Goal: Transaction & Acquisition: Purchase product/service

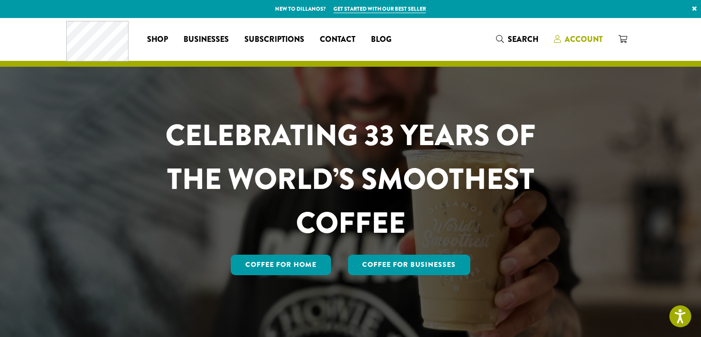
click at [573, 42] on span "Account" at bounding box center [584, 39] width 38 height 11
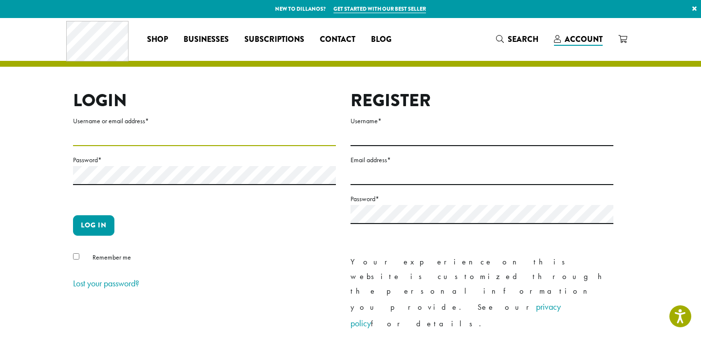
click at [129, 131] on input "Username or email address *" at bounding box center [204, 136] width 263 height 19
type input "**********"
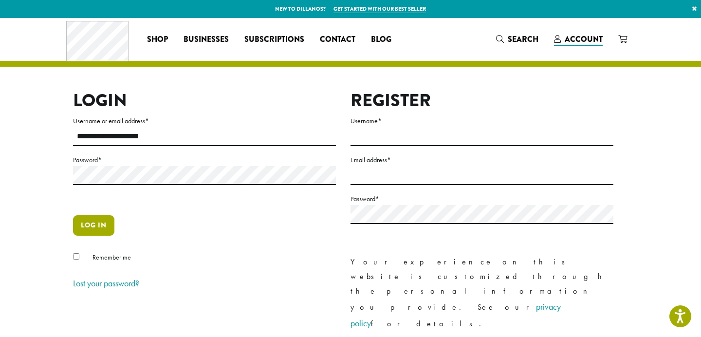
click at [100, 227] on button "Log in" at bounding box center [93, 225] width 41 height 20
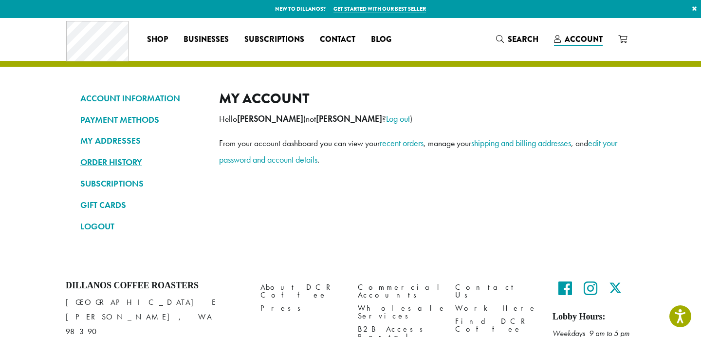
click at [108, 168] on link "ORDER HISTORY" at bounding box center [142, 162] width 124 height 17
click at [107, 158] on link "ORDER HISTORY" at bounding box center [142, 162] width 124 height 17
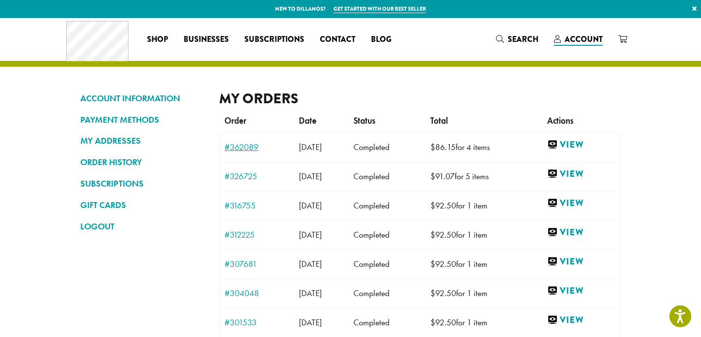
click at [237, 146] on link "#362089" at bounding box center [256, 147] width 65 height 9
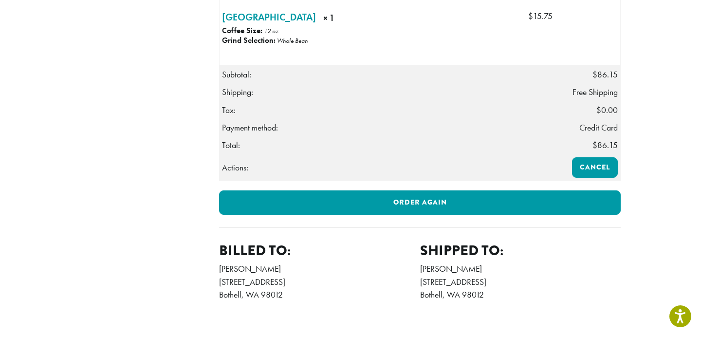
scroll to position [541, 0]
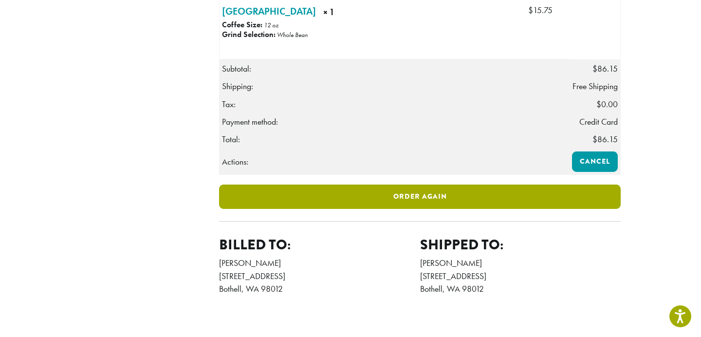
click at [433, 209] on link "Order again" at bounding box center [420, 197] width 402 height 24
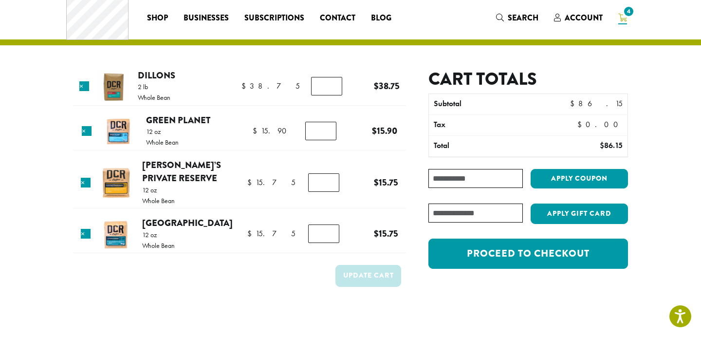
scroll to position [24, 0]
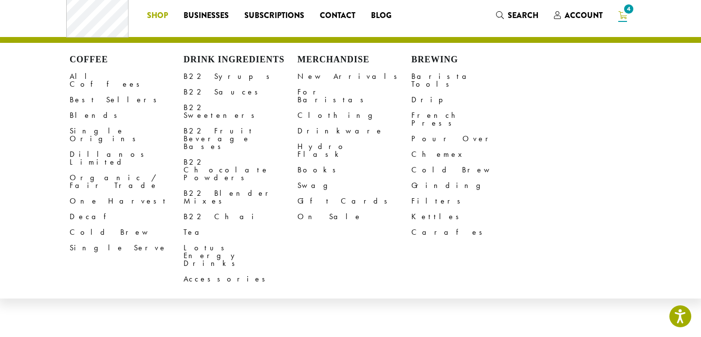
click at [239, 291] on td "Update cart" at bounding box center [239, 277] width 333 height 36
click at [159, 14] on span "Shop" at bounding box center [157, 16] width 21 height 12
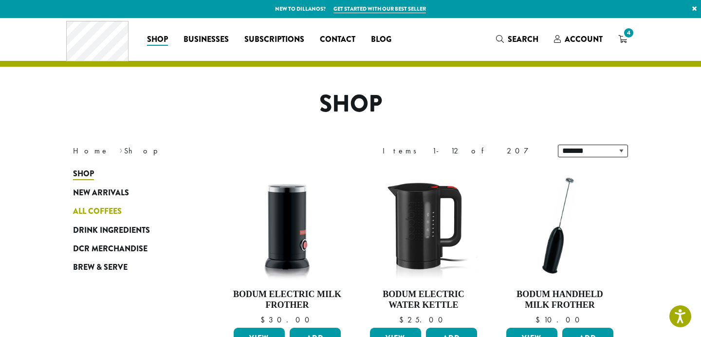
click at [108, 211] on span "All Coffees" at bounding box center [97, 211] width 49 height 12
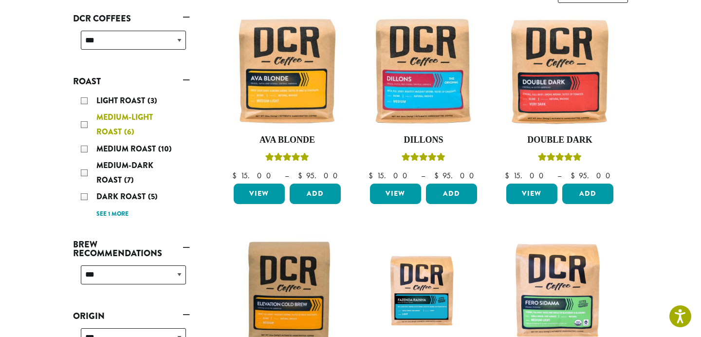
scroll to position [167, 0]
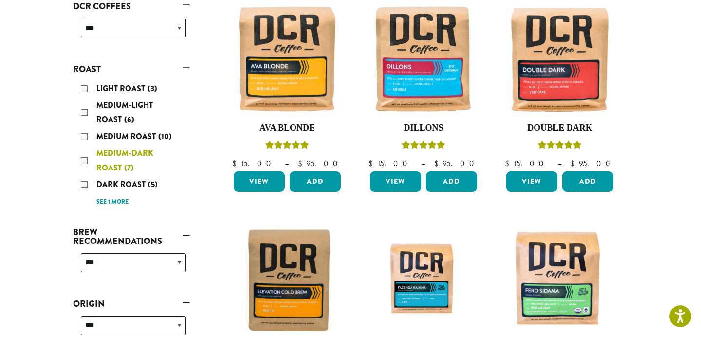
click at [128, 159] on div "Medium-Dark Roast (7)" at bounding box center [133, 160] width 105 height 29
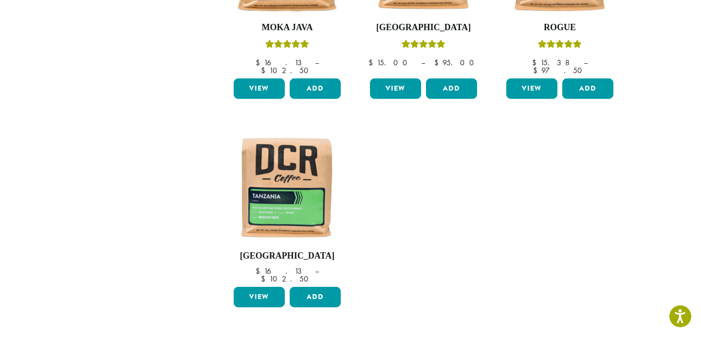
scroll to position [504, 0]
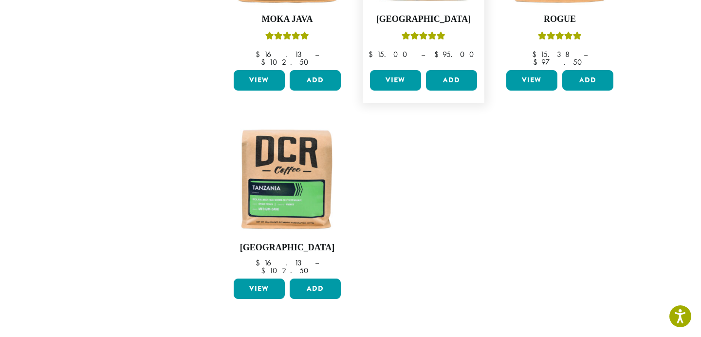
click at [401, 70] on link "View" at bounding box center [395, 80] width 51 height 20
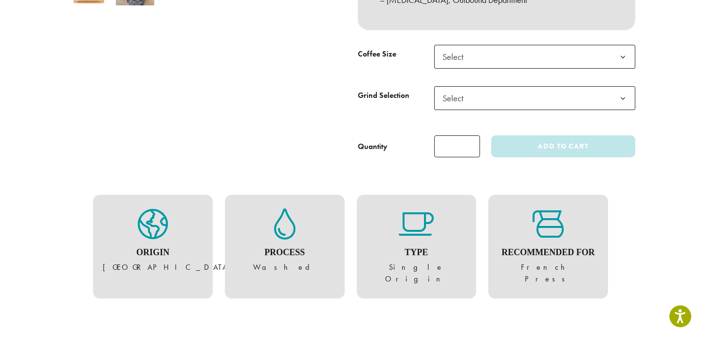
scroll to position [405, 0]
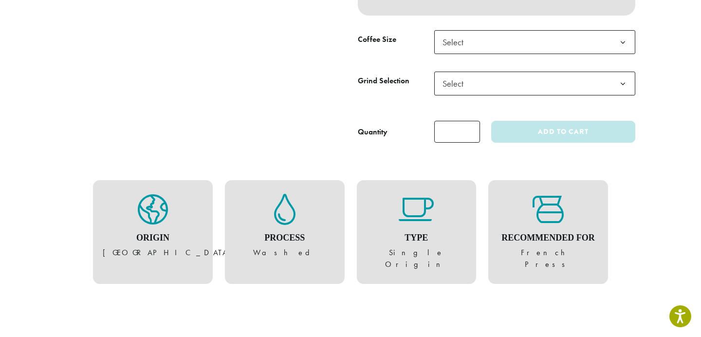
click at [567, 39] on span "Select" at bounding box center [534, 42] width 201 height 24
click at [526, 84] on span "Select" at bounding box center [534, 84] width 201 height 24
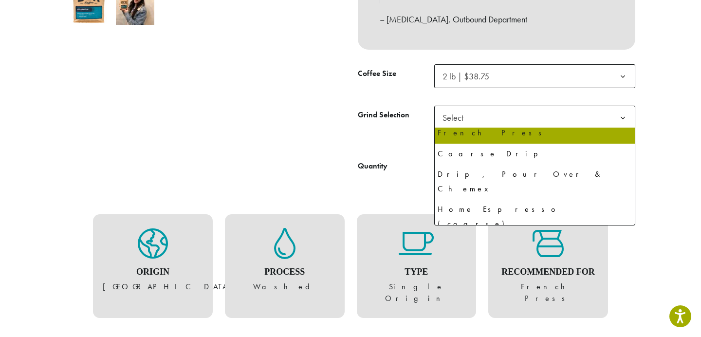
scroll to position [366, 0]
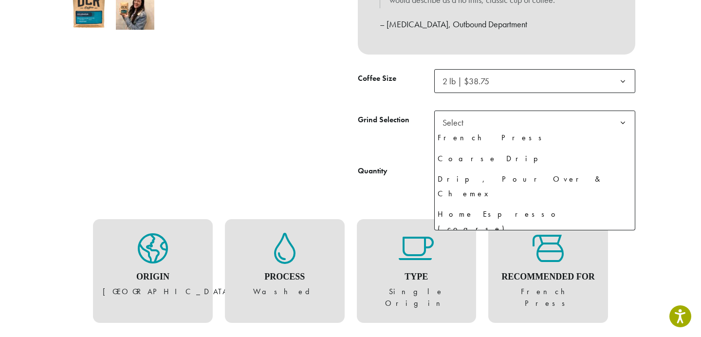
select select "**********"
select select "********"
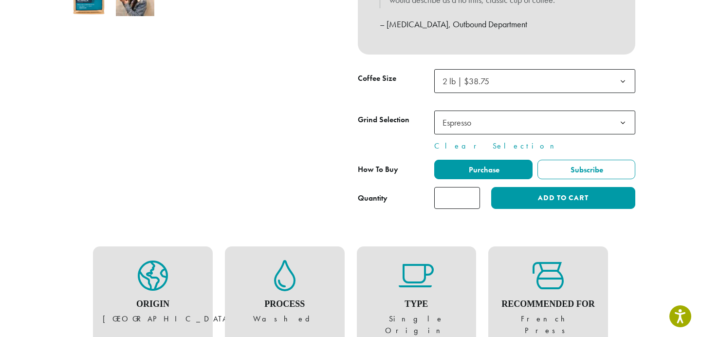
scroll to position [352, 0]
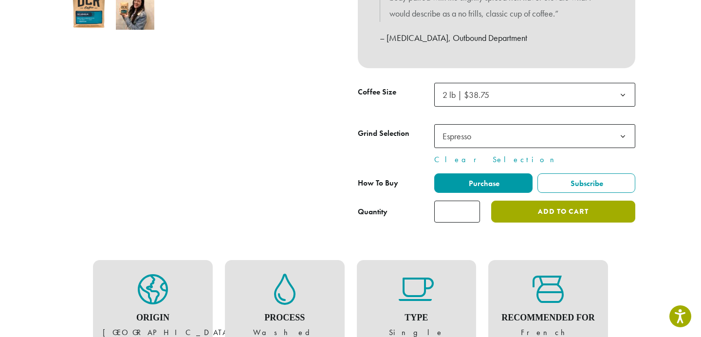
click at [524, 215] on button "Add to cart" at bounding box center [563, 212] width 144 height 22
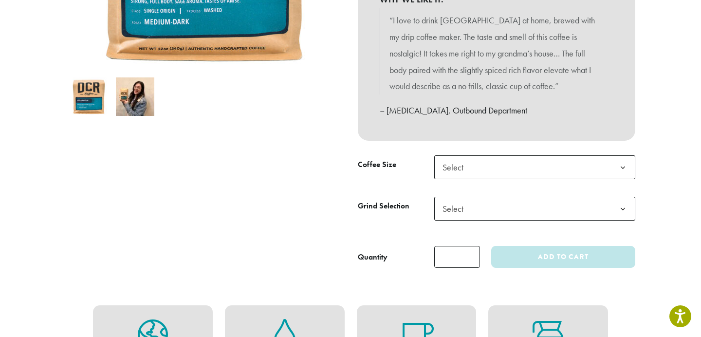
scroll to position [279, 0]
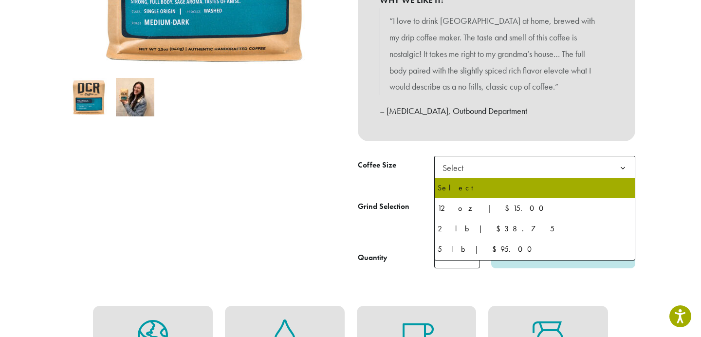
click at [481, 164] on span "Select" at bounding box center [534, 168] width 201 height 24
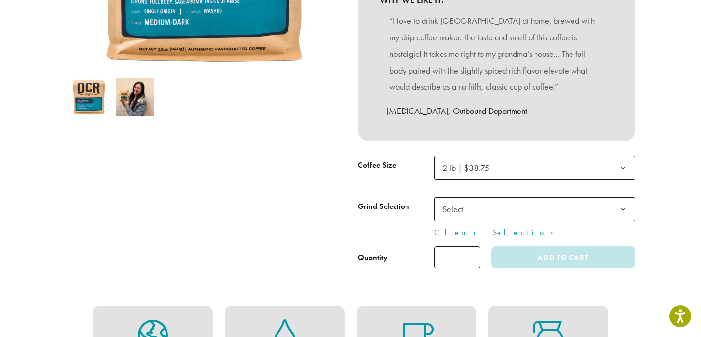
click at [456, 208] on span "Select" at bounding box center [456, 209] width 35 height 19
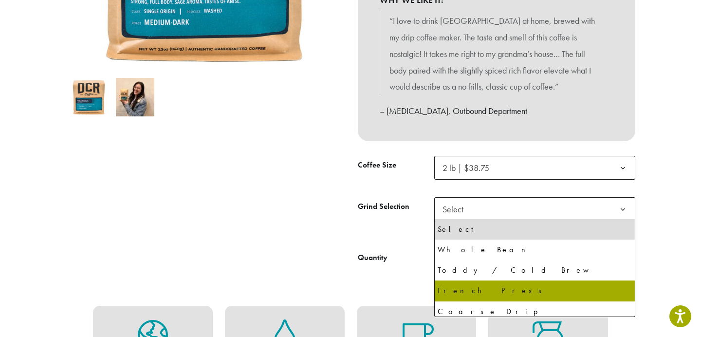
scroll to position [66, 0]
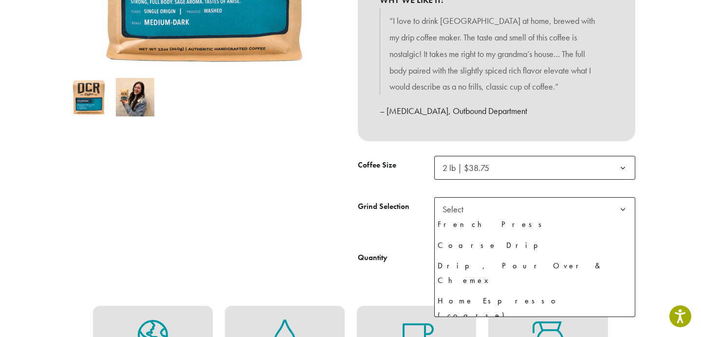
select select "**********"
select select "********"
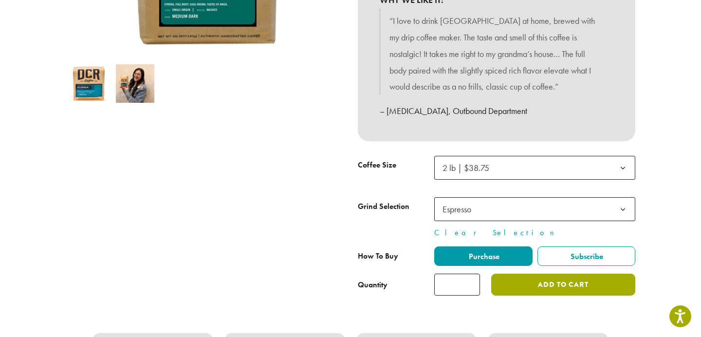
click at [521, 288] on button "Add to cart" at bounding box center [563, 285] width 144 height 22
click at [598, 284] on button "Add to cart" at bounding box center [563, 285] width 144 height 22
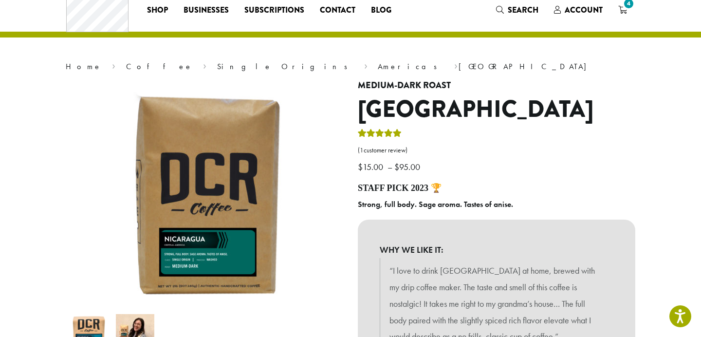
scroll to position [0, 0]
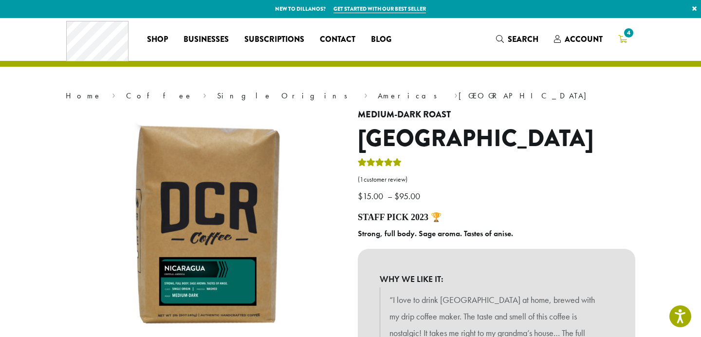
click at [624, 37] on icon "4" at bounding box center [622, 39] width 9 height 8
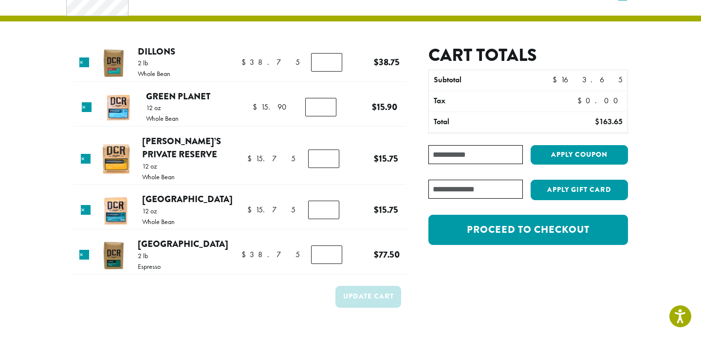
scroll to position [47, 0]
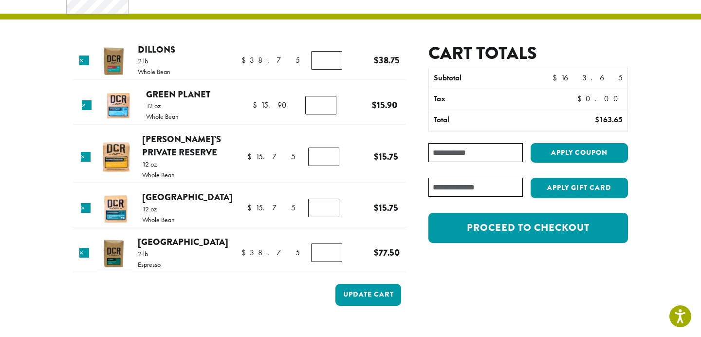
type input "*"
click at [328, 256] on input "*" at bounding box center [326, 252] width 31 height 19
click at [490, 275] on div "Cart totals Subtotal $ 163.65 Tax $ 0.00 Total $ 163.65 Coupon: Apply coupon Ha…" at bounding box center [517, 185] width 222 height 284
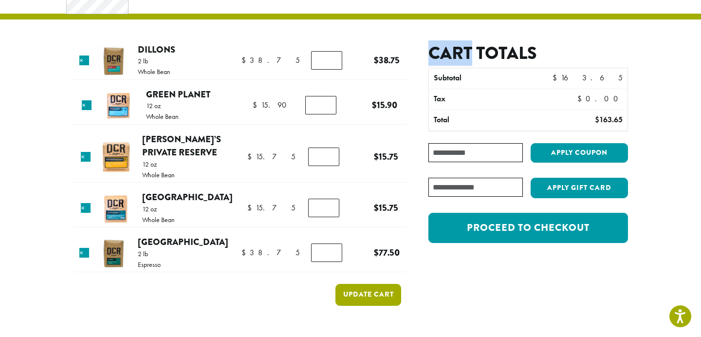
click at [382, 296] on button "Update cart" at bounding box center [368, 295] width 66 height 22
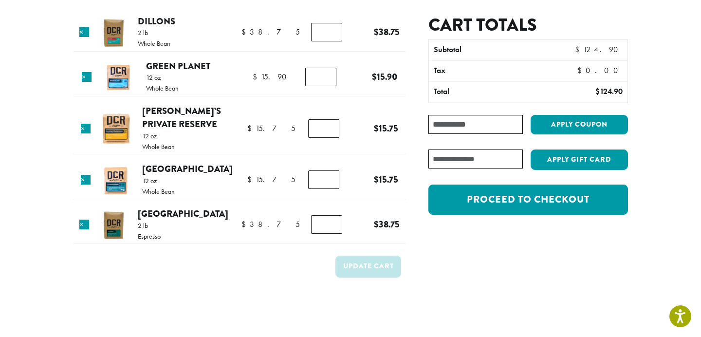
scroll to position [123, 0]
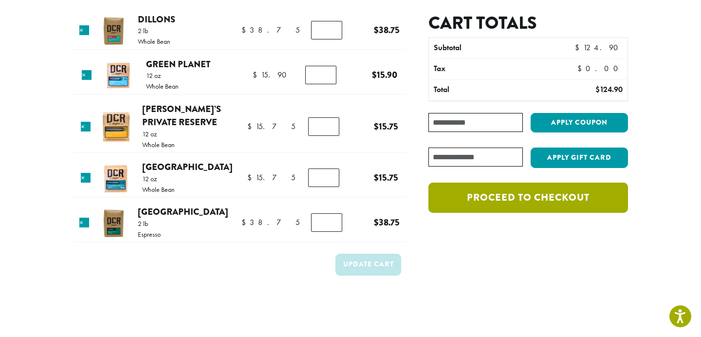
click at [586, 199] on link "Proceed to checkout" at bounding box center [528, 198] width 200 height 30
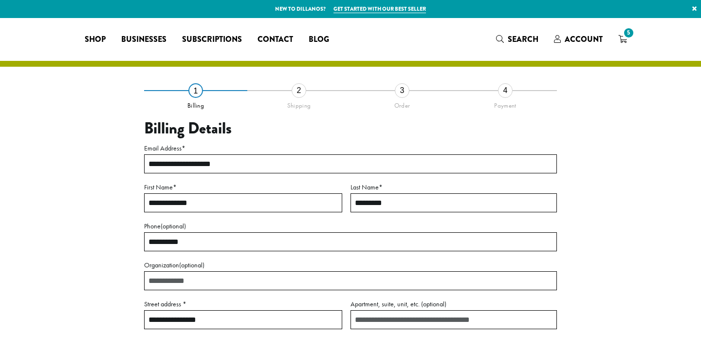
select select "**"
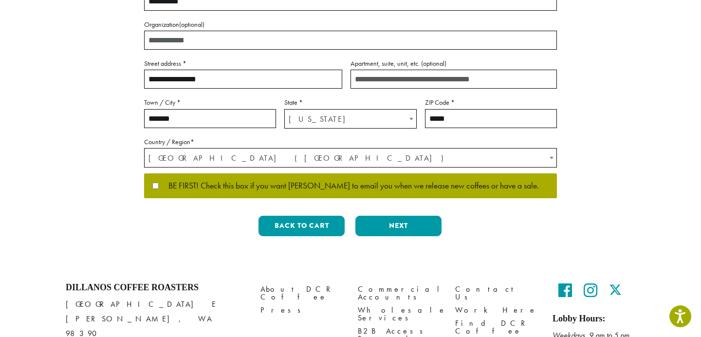
scroll to position [296, 0]
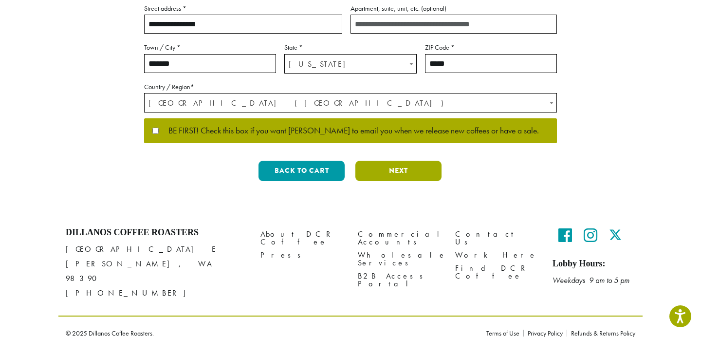
click at [392, 170] on button "Next" at bounding box center [398, 171] width 86 height 20
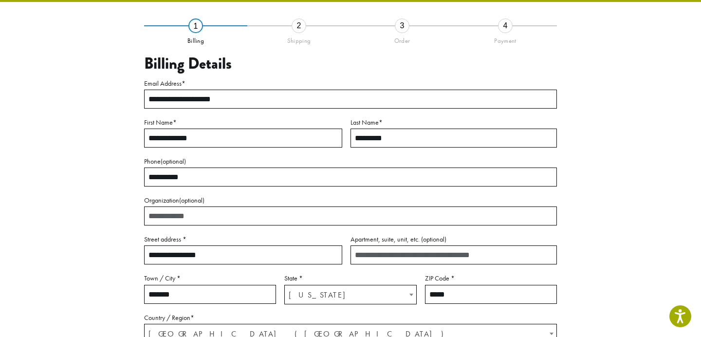
scroll to position [56, 0]
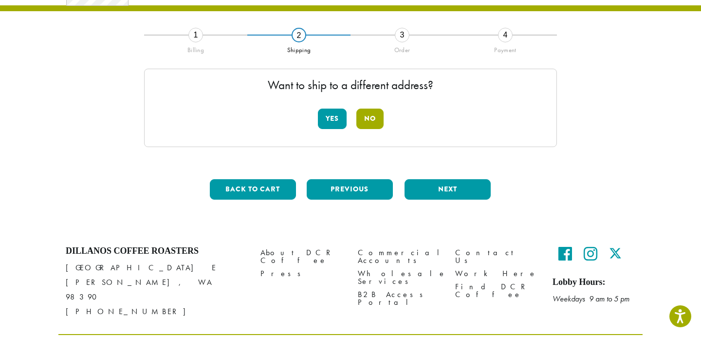
click at [377, 114] on button "No" at bounding box center [369, 119] width 27 height 20
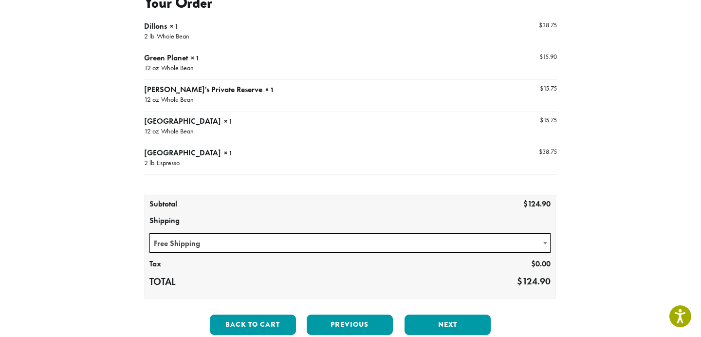
scroll to position [132, 0]
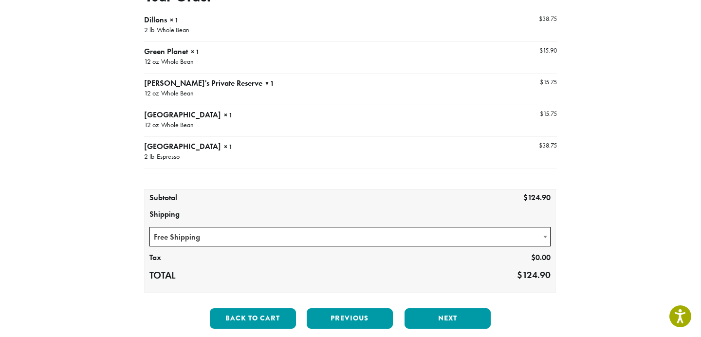
click at [541, 235] on span at bounding box center [545, 236] width 10 height 19
click at [623, 173] on div "**********" at bounding box center [350, 147] width 555 height 378
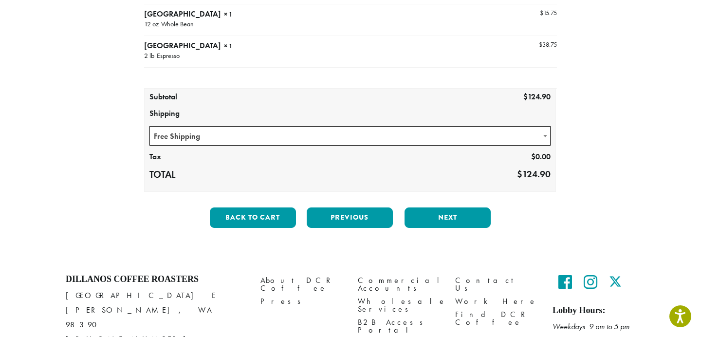
scroll to position [239, 0]
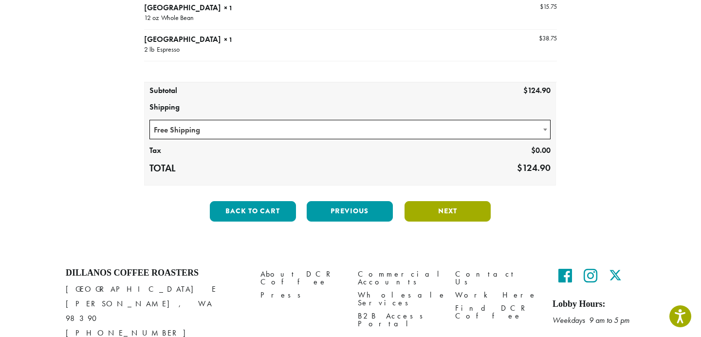
click at [465, 205] on button "Next" at bounding box center [448, 211] width 86 height 20
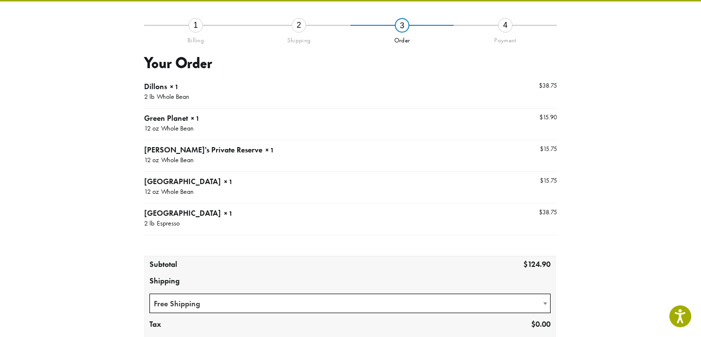
scroll to position [56, 0]
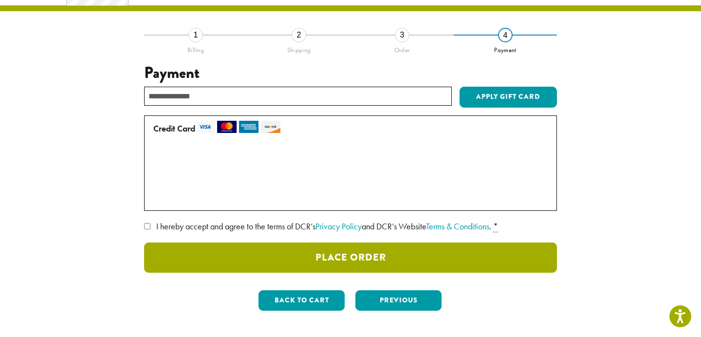
click at [321, 262] on button "Place Order" at bounding box center [350, 257] width 413 height 30
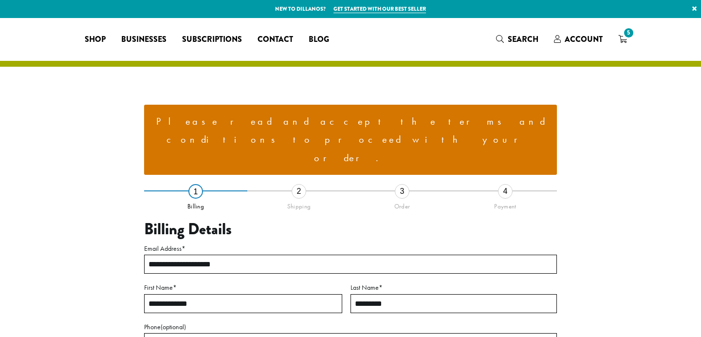
select select "**"
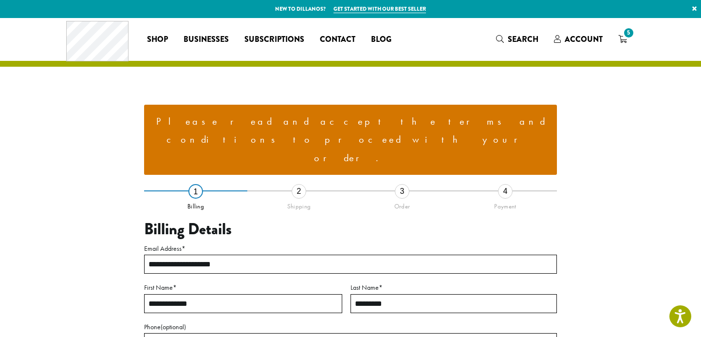
scroll to position [360, 0]
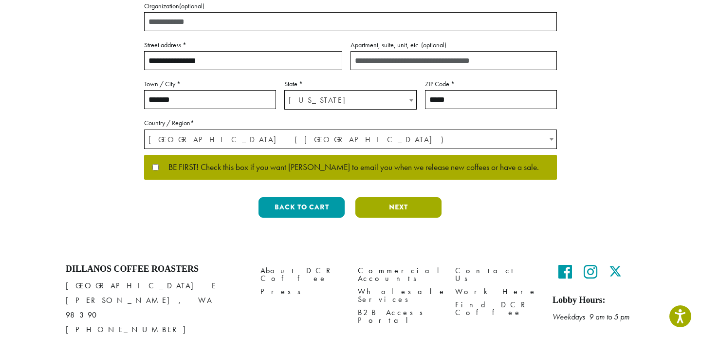
click at [426, 197] on button "Next" at bounding box center [398, 207] width 86 height 20
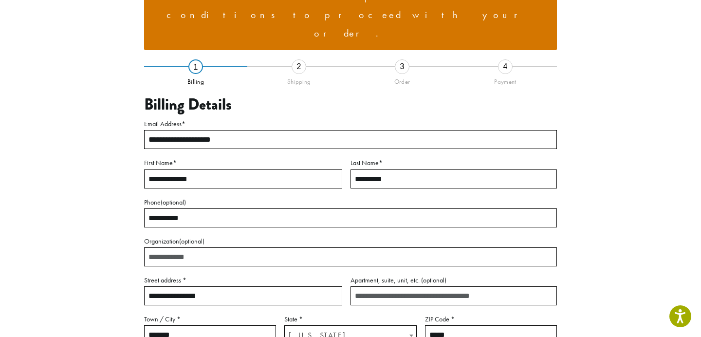
scroll to position [120, 0]
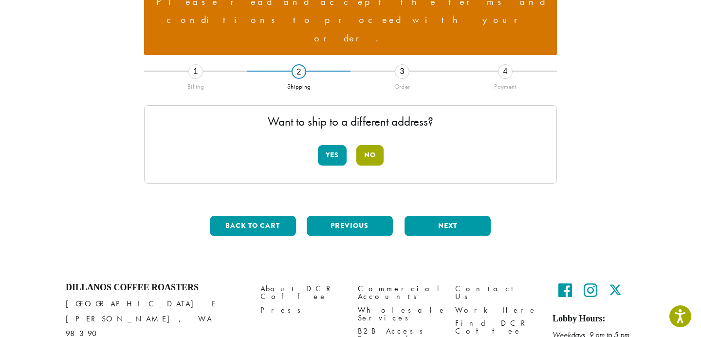
click at [367, 145] on button "No" at bounding box center [369, 155] width 27 height 20
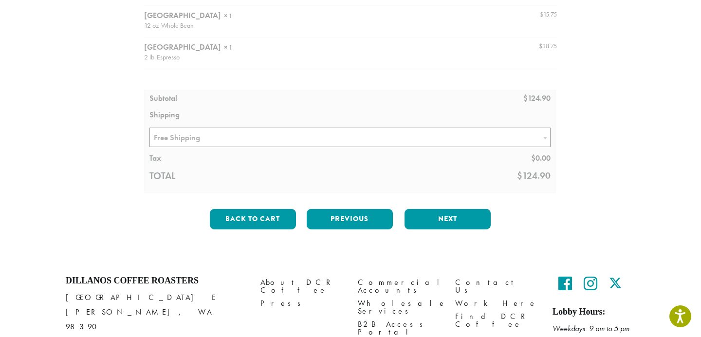
scroll to position [343, 0]
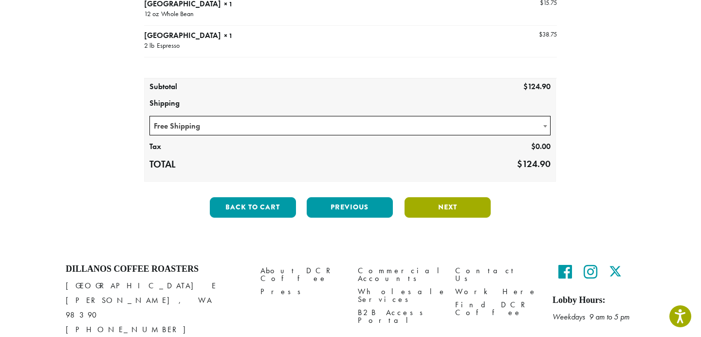
click at [444, 197] on button "Next" at bounding box center [448, 207] width 86 height 20
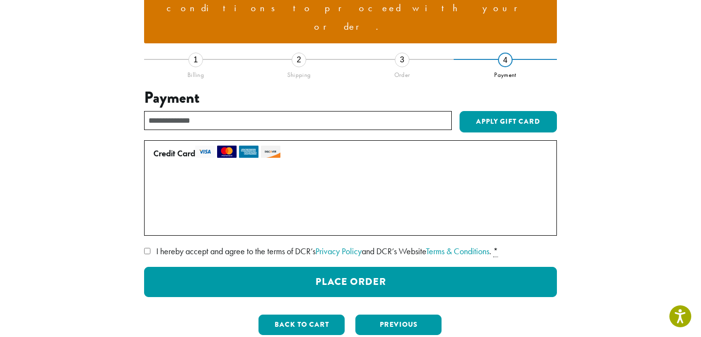
scroll to position [120, 0]
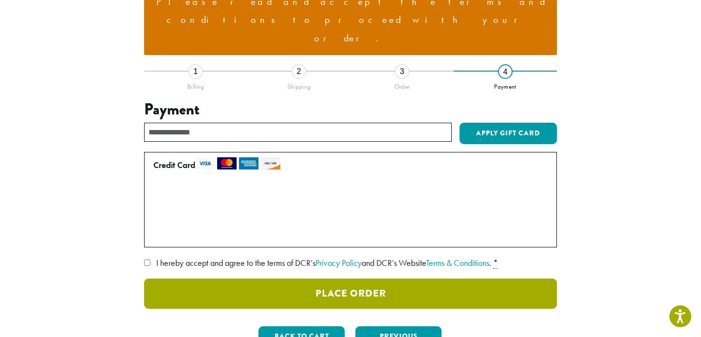
click at [291, 278] on button "Place Order" at bounding box center [350, 293] width 413 height 30
